Goal: Task Accomplishment & Management: Use online tool/utility

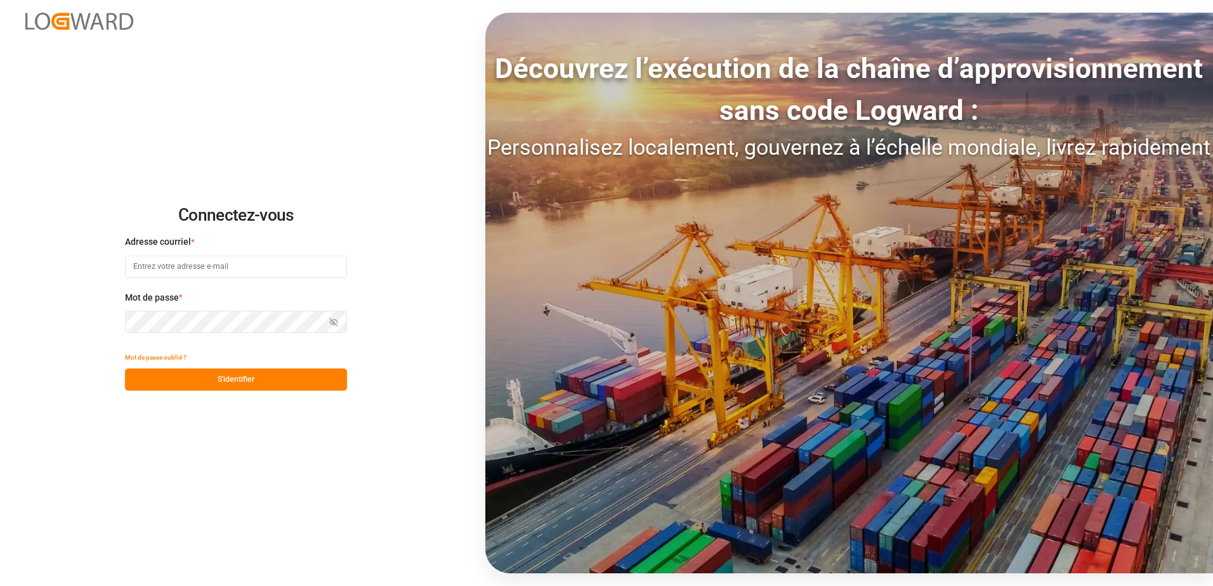
type input "recept.chezy@melitta.fr"
click at [242, 391] on button "S'identifier" at bounding box center [236, 380] width 222 height 22
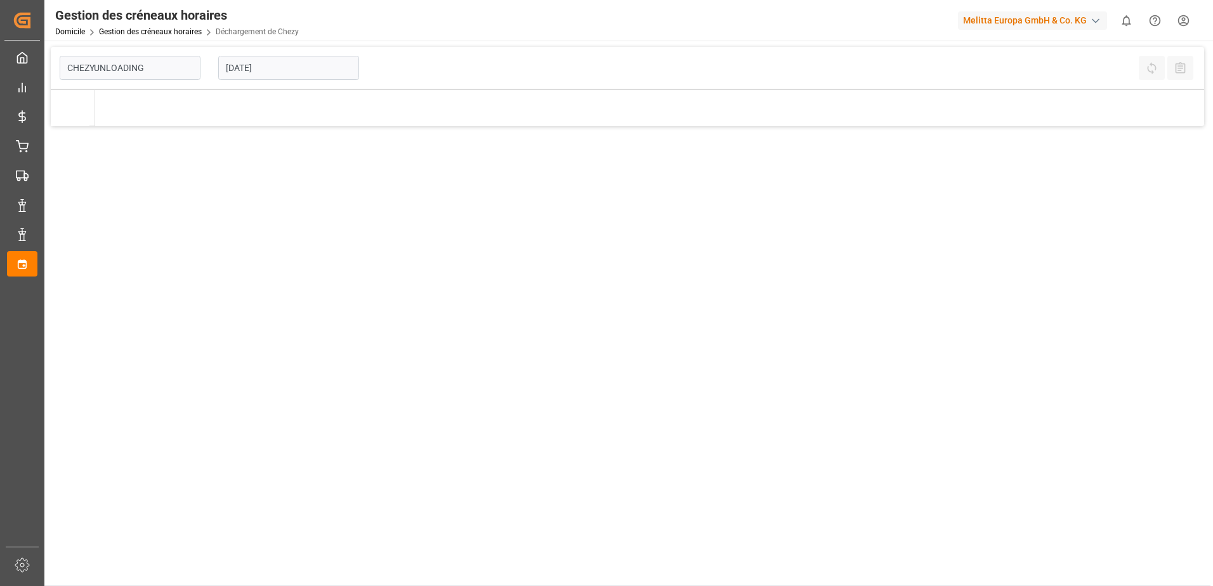
type input "Chezy Unloading"
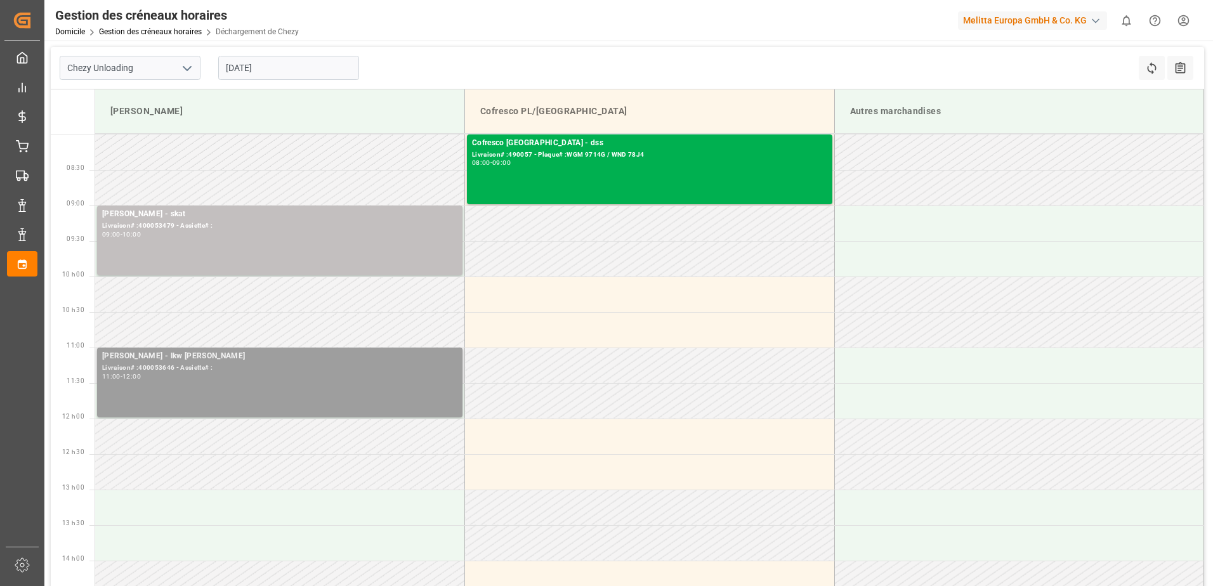
click at [311, 368] on div "Livraison# :400053646 - Assiette# :" at bounding box center [279, 368] width 355 height 11
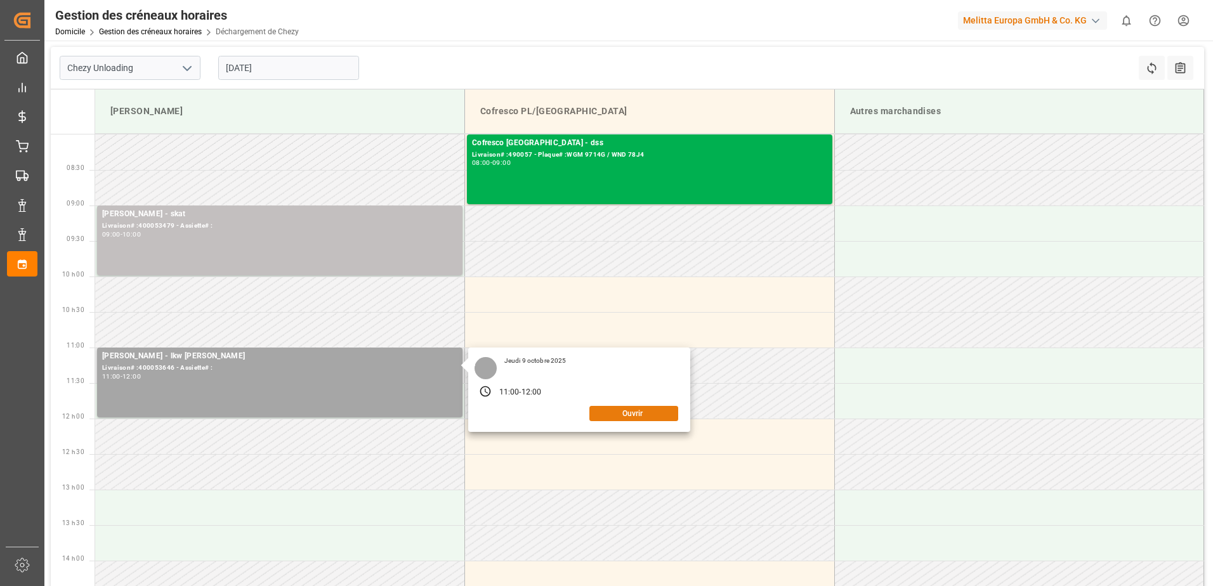
click at [621, 419] on button "Ouvrir" at bounding box center [633, 413] width 89 height 15
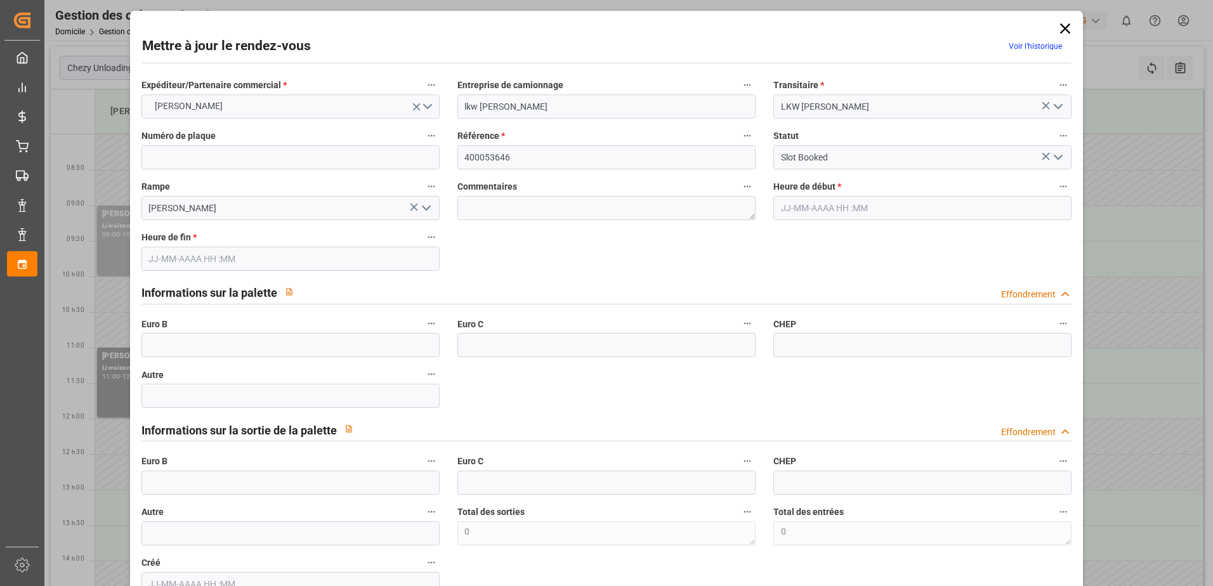
type input "[DATE] 11:00"
type input "[DATE] 12:00"
type input "[DATE] 11:03"
click at [1059, 161] on icon "Ouvrir le menu" at bounding box center [1058, 157] width 15 height 15
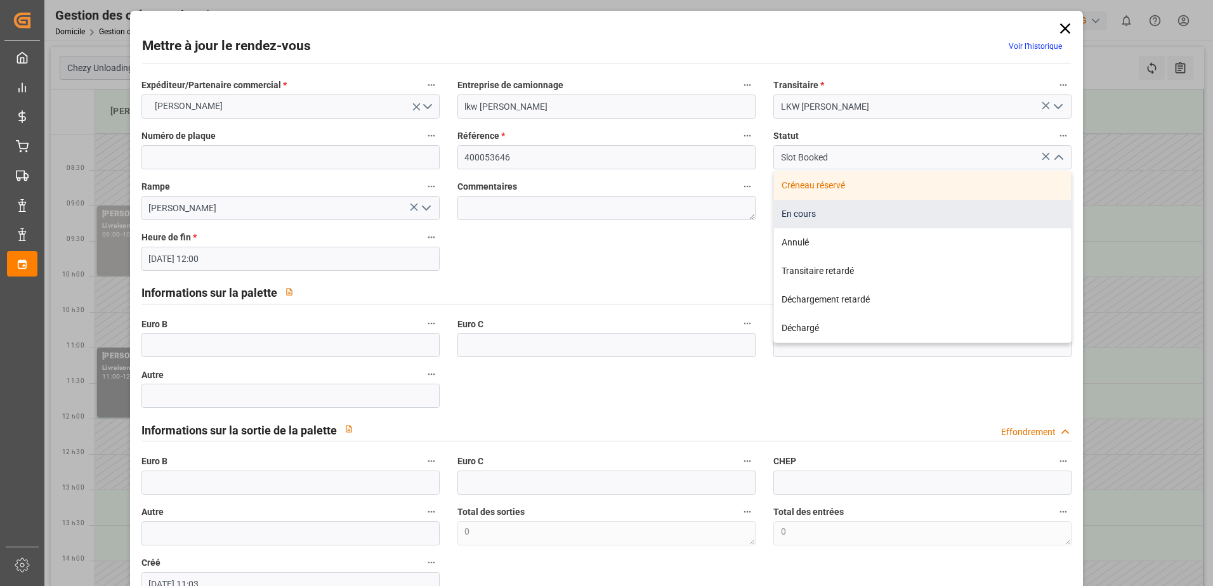
click at [848, 218] on div "En cours" at bounding box center [922, 214] width 297 height 29
type input "In Progress"
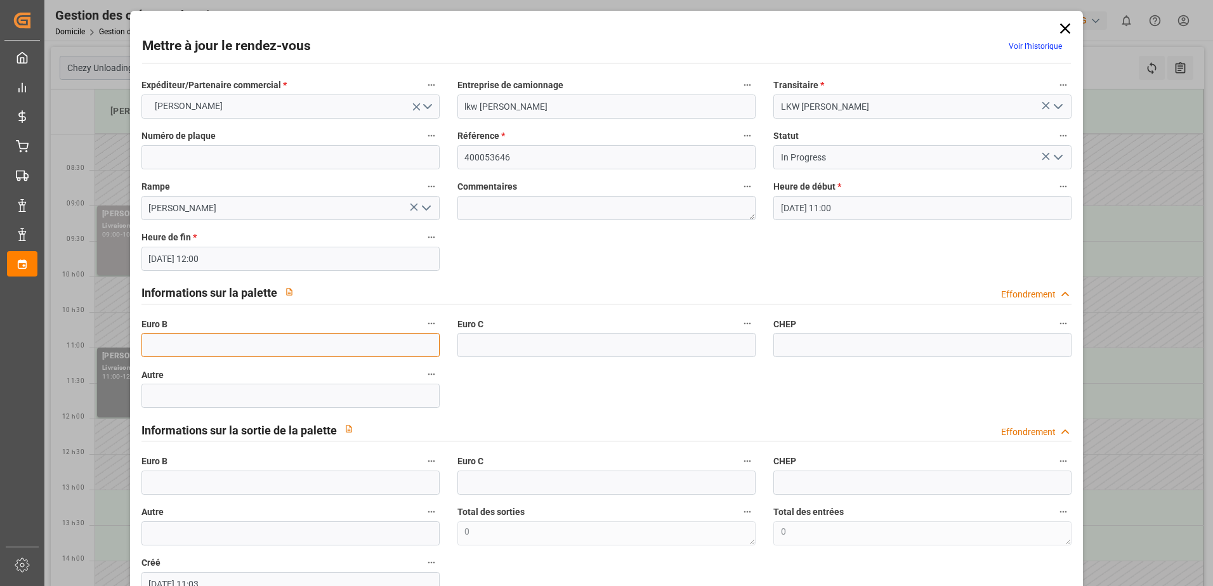
click at [183, 338] on input "text" at bounding box center [290, 345] width 298 height 24
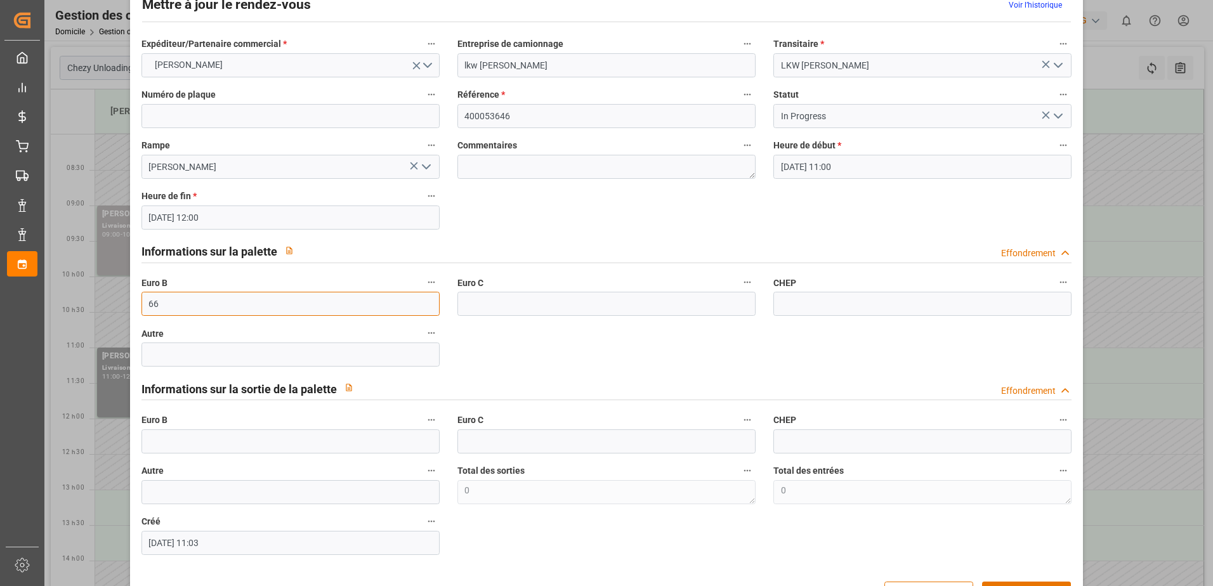
scroll to position [63, 0]
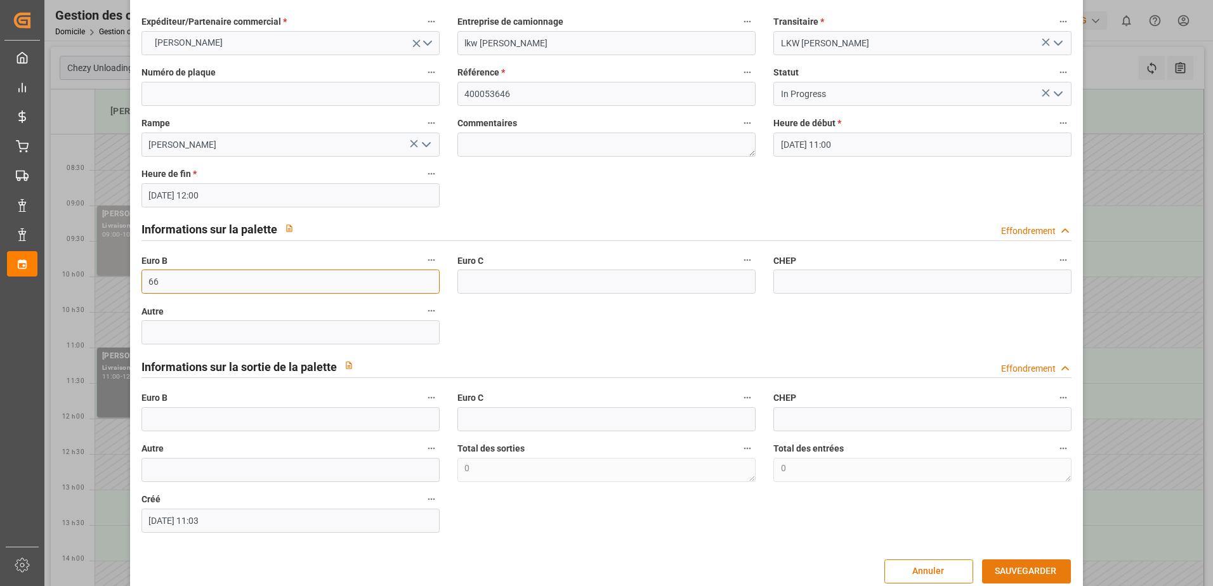
type input "66"
click at [1028, 563] on button "SAUVEGARDER" at bounding box center [1026, 572] width 89 height 24
